Goal: Find specific page/section: Find specific page/section

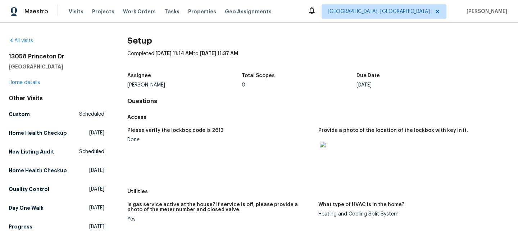
click at [196, 6] on div "Visits Projects Work Orders Tasks Properties Geo Assignments" at bounding box center [174, 11] width 211 height 14
click at [196, 12] on span "Properties" at bounding box center [202, 11] width 28 height 7
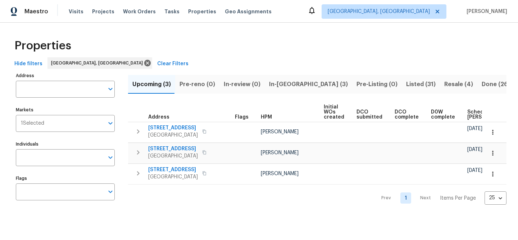
click at [154, 63] on button "Clear Filters" at bounding box center [172, 63] width 37 height 13
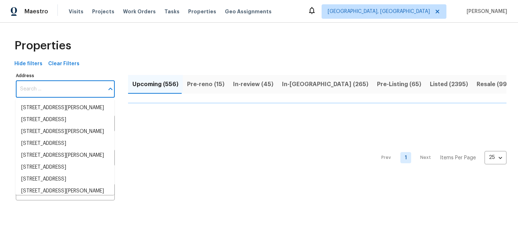
click at [87, 93] on input "Address" at bounding box center [60, 89] width 88 height 17
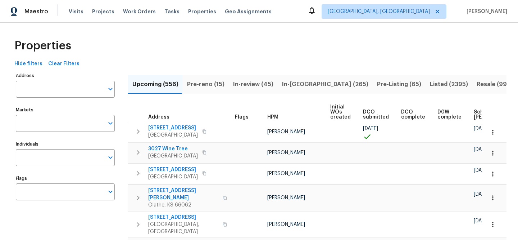
click at [87, 93] on input "Address" at bounding box center [60, 89] width 88 height 17
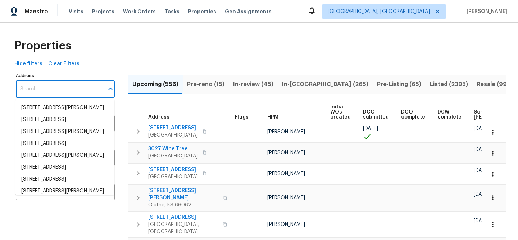
paste input "[STREET_ADDRESS]"
type input "[STREET_ADDRESS]"
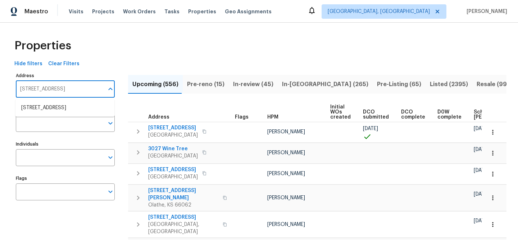
click at [84, 104] on li "[STREET_ADDRESS]" at bounding box center [64, 108] width 99 height 12
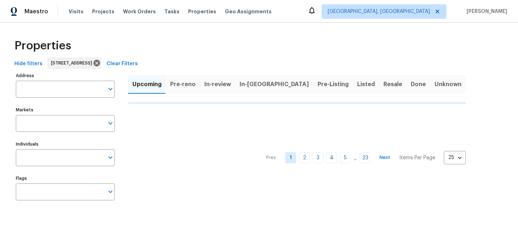
type input "[STREET_ADDRESS]"
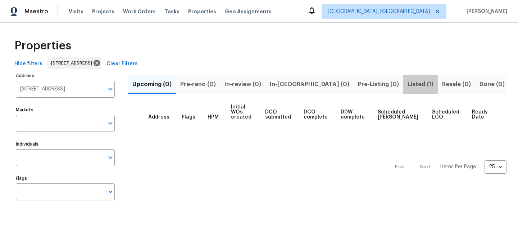
click at [407, 84] on span "Listed (1)" at bounding box center [420, 84] width 26 height 10
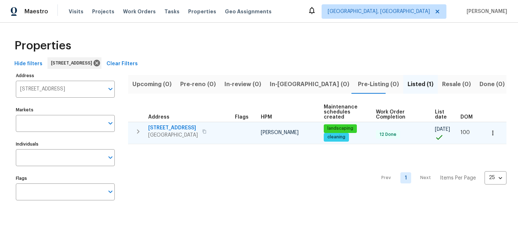
click at [187, 128] on span "[STREET_ADDRESS]" at bounding box center [173, 127] width 50 height 7
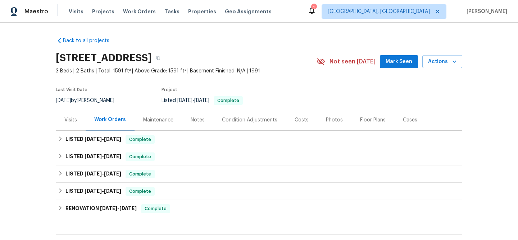
click at [74, 116] on div "Visits" at bounding box center [71, 119] width 30 height 21
